Goal: Information Seeking & Learning: Learn about a topic

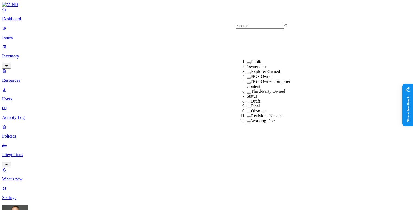
scroll to position [76, 0]
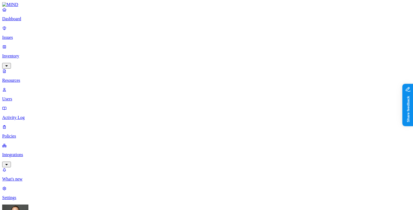
scroll to position [11, 0]
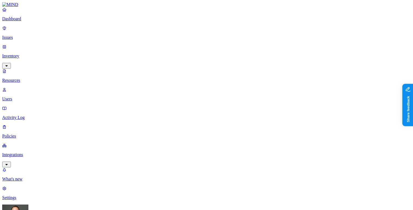
scroll to position [11, 0]
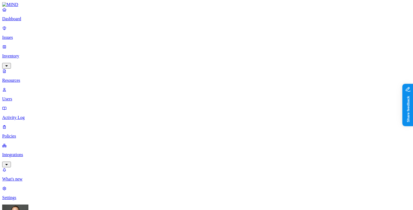
scroll to position [179, 0]
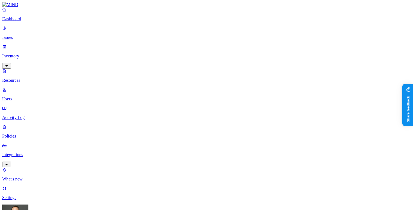
scroll to position [11, 0]
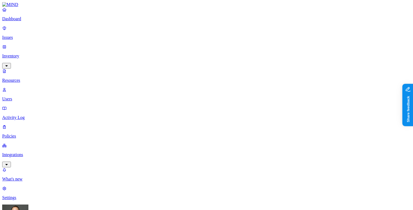
scroll to position [10, 0]
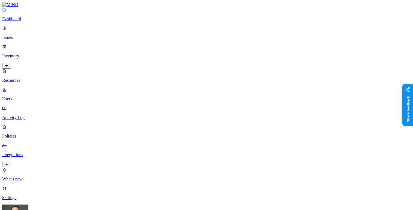
scroll to position [10, 0]
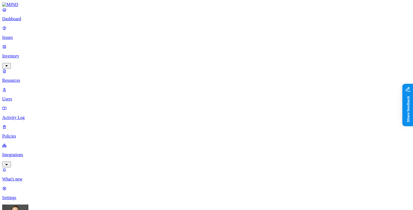
scroll to position [10, 0]
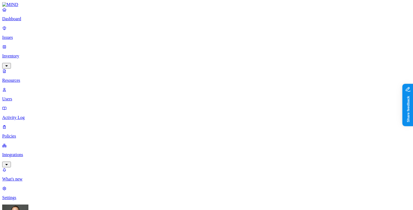
scroll to position [11, 0]
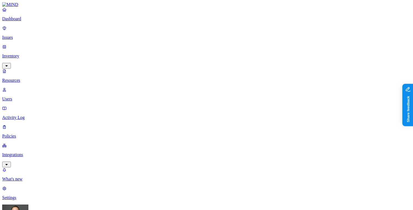
scroll to position [11, 0]
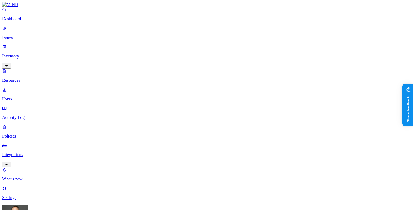
scroll to position [11, 0]
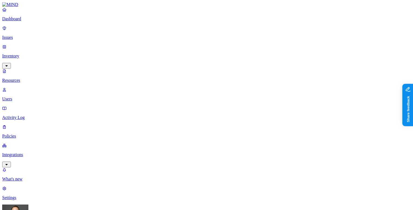
scroll to position [11, 0]
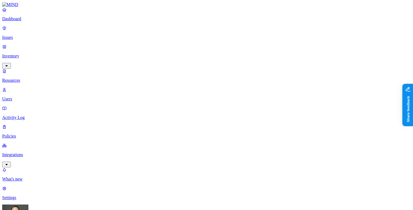
scroll to position [179, 0]
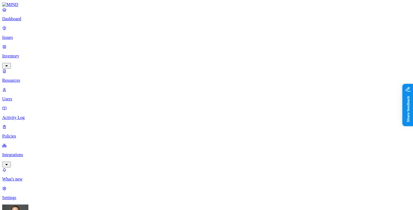
scroll to position [11, 0]
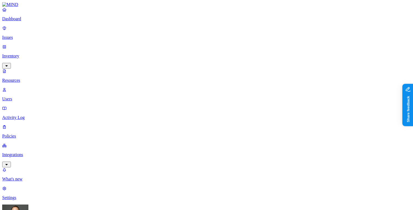
scroll to position [1, 0]
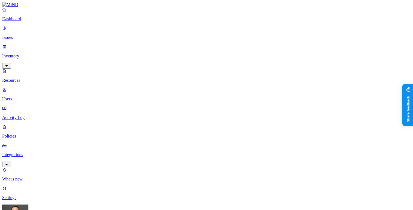
scroll to position [179, 0]
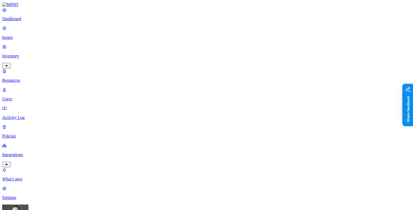
click at [163, 30] on button "button" at bounding box center [165, 31] width 4 height 2
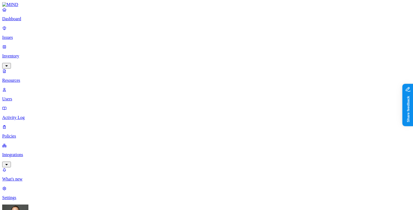
scroll to position [8, 0]
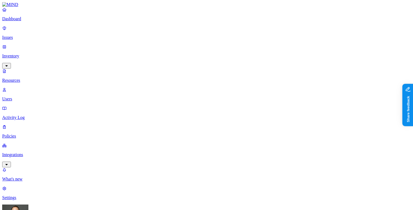
click at [39, 21] on link "Dashboard" at bounding box center [206, 14] width 408 height 14
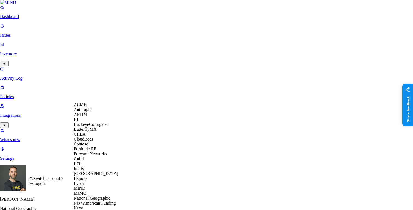
click at [89, 141] on span "CloudBees" at bounding box center [83, 139] width 19 height 5
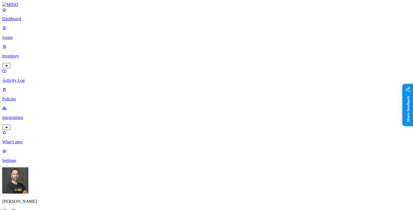
drag, startPoint x: 318, startPoint y: 144, endPoint x: 331, endPoint y: 142, distance: 13.4
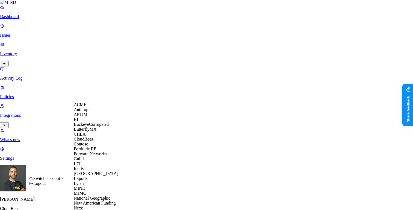
click at [87, 117] on span "APTIM" at bounding box center [81, 114] width 14 height 5
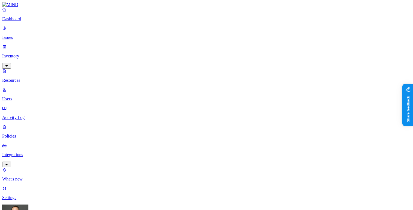
click at [163, 76] on button "button" at bounding box center [165, 77] width 4 height 2
click at [42, 21] on p "Dashboard" at bounding box center [206, 18] width 408 height 5
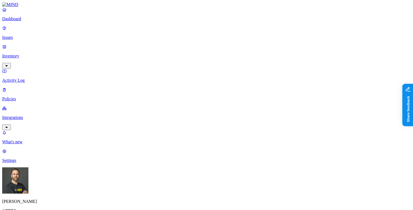
click at [19, 21] on p "Dashboard" at bounding box center [206, 18] width 408 height 5
